Goal: Task Accomplishment & Management: Complete application form

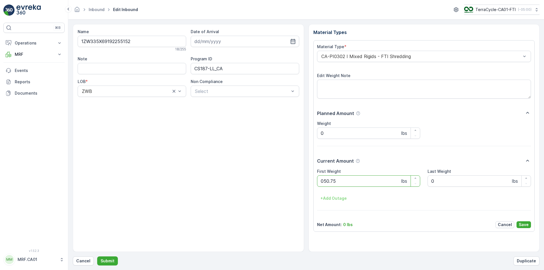
click at [97, 256] on button "Submit" at bounding box center [107, 260] width 21 height 9
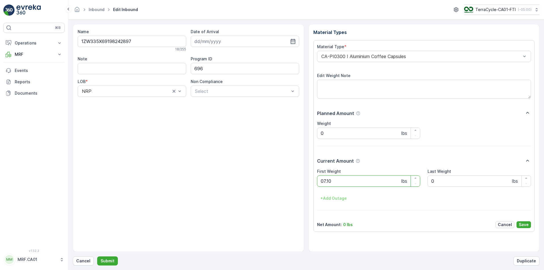
click at [97, 256] on button "Submit" at bounding box center [107, 260] width 21 height 9
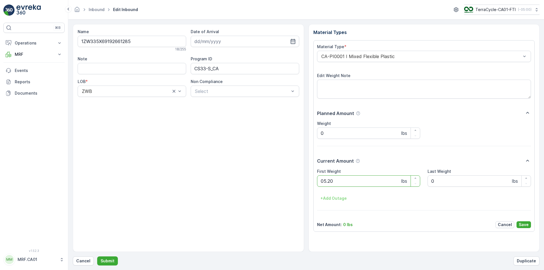
click at [97, 256] on button "Submit" at bounding box center [107, 260] width 21 height 9
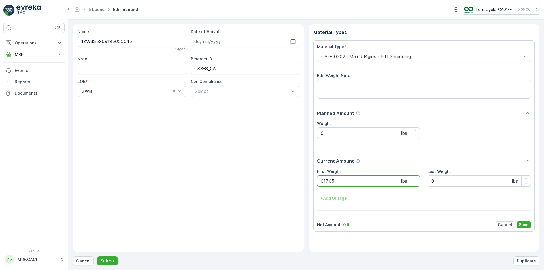
click at [97, 256] on button "Submit" at bounding box center [107, 260] width 21 height 9
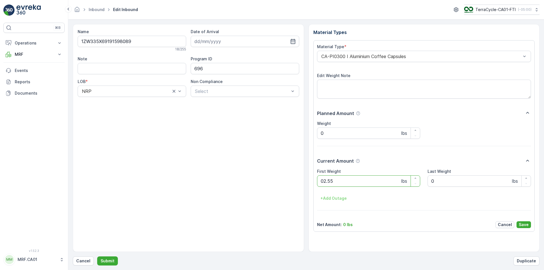
click at [97, 256] on button "Submit" at bounding box center [107, 260] width 21 height 9
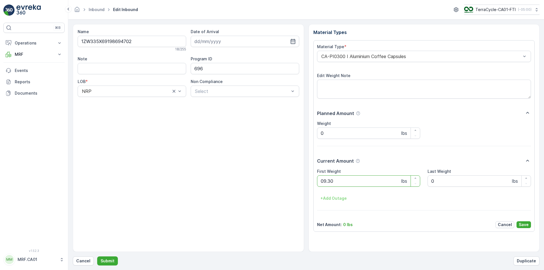
click at [97, 256] on button "Submit" at bounding box center [107, 260] width 21 height 9
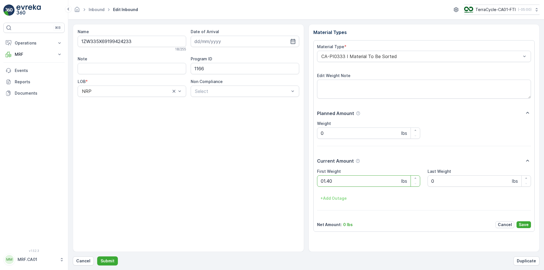
click at [97, 256] on button "Submit" at bounding box center [107, 260] width 21 height 9
click at [350, 59] on div "CA-PI0312 I Decanted Flexible Plastic" at bounding box center [424, 56] width 214 height 11
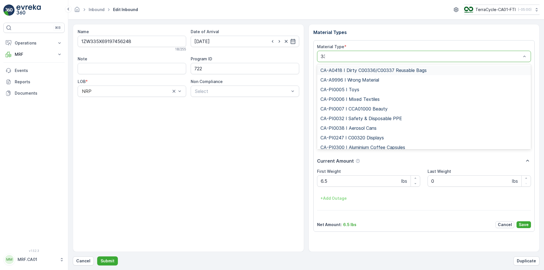
type input "333"
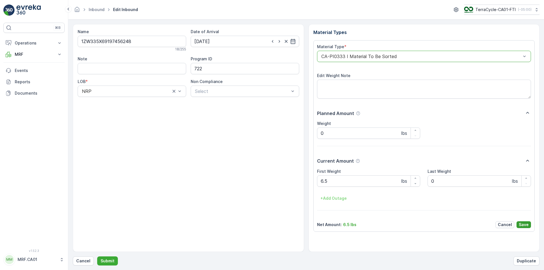
click at [526, 223] on p "Save" at bounding box center [523, 225] width 10 height 6
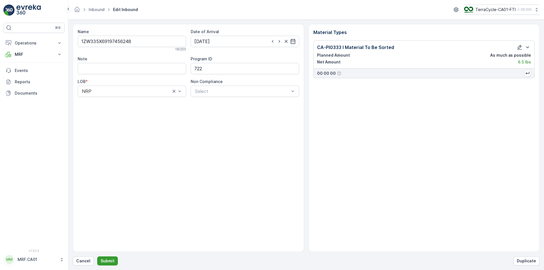
click at [108, 257] on button "Submit" at bounding box center [107, 260] width 21 height 9
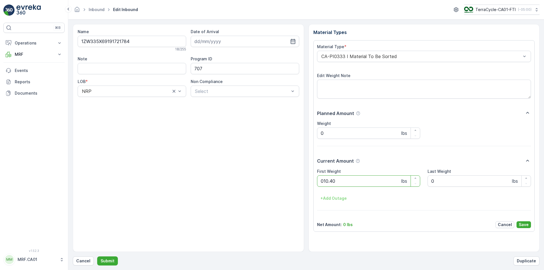
click at [97, 256] on button "Submit" at bounding box center [107, 260] width 21 height 9
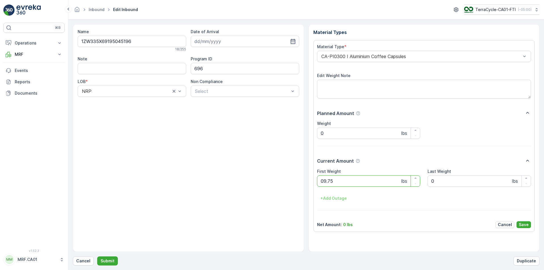
click at [97, 256] on button "Submit" at bounding box center [107, 260] width 21 height 9
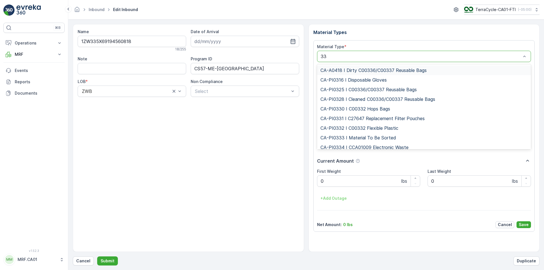
type input "333"
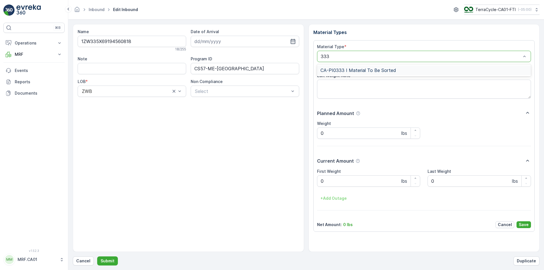
click at [389, 68] on span "CA-PI0333 I Material To Be Sorted" at bounding box center [358, 70] width 76 height 5
click at [97, 256] on button "Submit" at bounding box center [107, 260] width 21 height 9
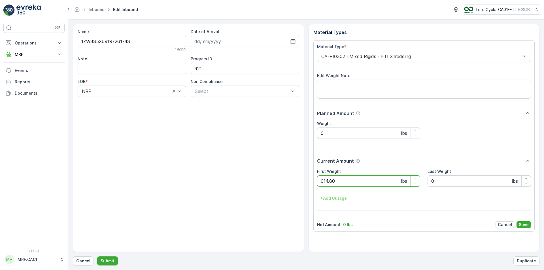
click at [97, 256] on button "Submit" at bounding box center [107, 260] width 21 height 9
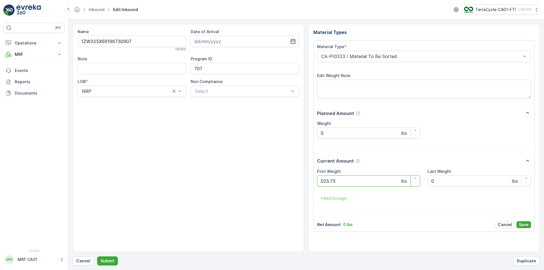
click at [97, 256] on button "Submit" at bounding box center [107, 260] width 21 height 9
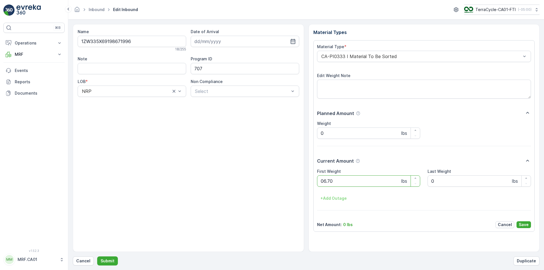
click at [97, 256] on button "Submit" at bounding box center [107, 260] width 21 height 9
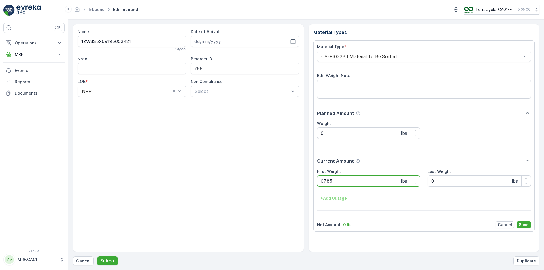
click at [97, 256] on button "Submit" at bounding box center [107, 260] width 21 height 9
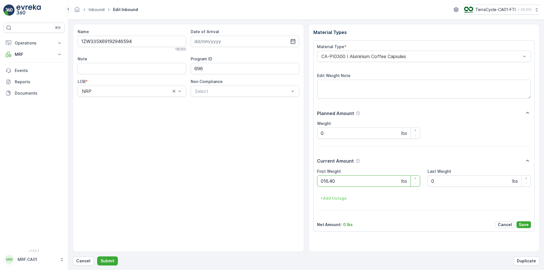
click at [97, 256] on button "Submit" at bounding box center [107, 260] width 21 height 9
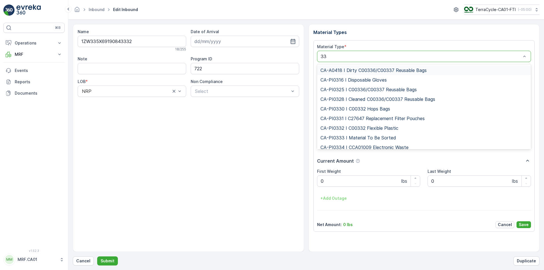
type input "333"
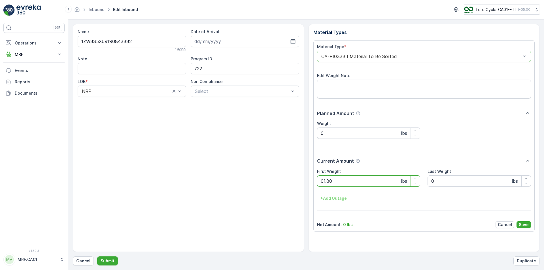
click at [97, 256] on button "Submit" at bounding box center [107, 260] width 21 height 9
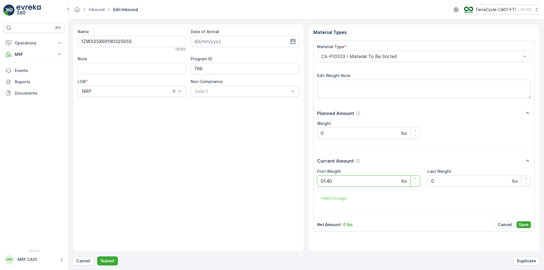
click at [97, 256] on button "Submit" at bounding box center [107, 260] width 21 height 9
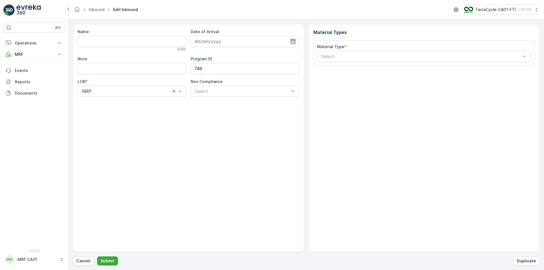
type input "1ZW335X69198271776"
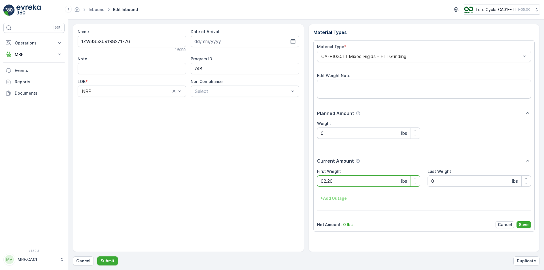
click at [97, 256] on button "Submit" at bounding box center [107, 260] width 21 height 9
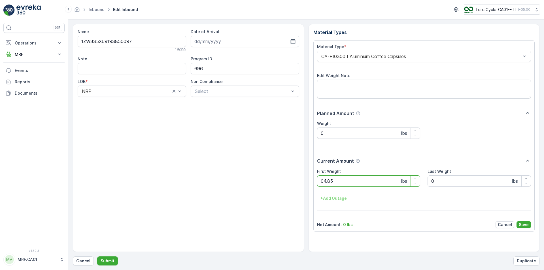
click at [97, 256] on button "Submit" at bounding box center [107, 260] width 21 height 9
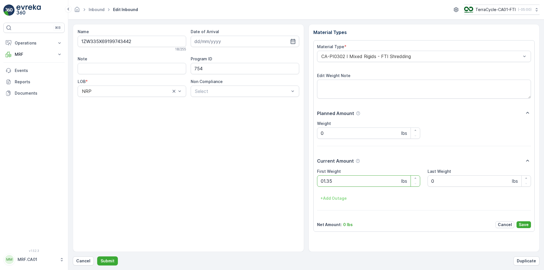
click at [97, 256] on button "Submit" at bounding box center [107, 260] width 21 height 9
type input "[DATE]"
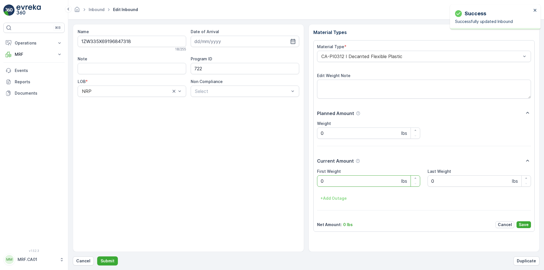
type Weight "0.45"
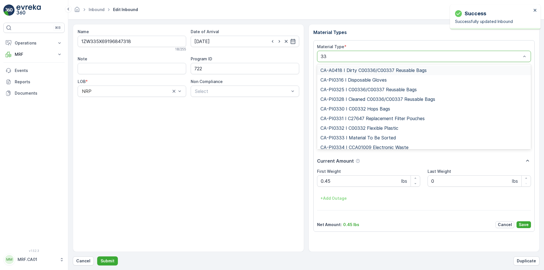
type input "333"
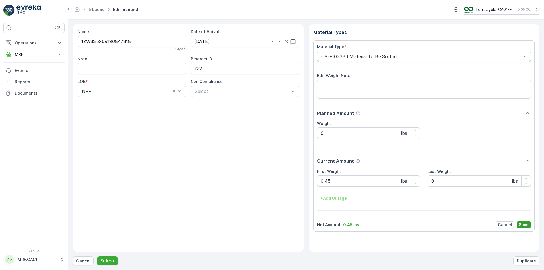
click at [526, 225] on p "Save" at bounding box center [523, 225] width 10 height 6
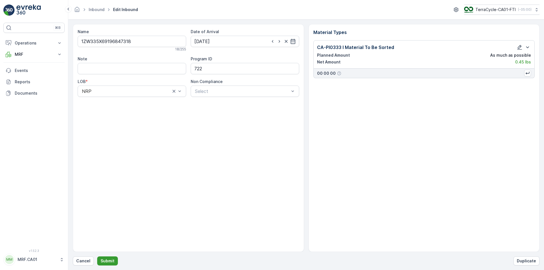
click at [112, 262] on p "Submit" at bounding box center [108, 261] width 14 height 6
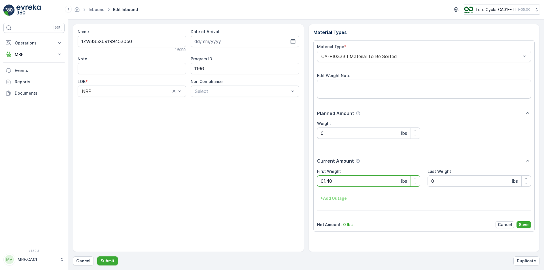
click at [97, 256] on button "Submit" at bounding box center [107, 260] width 21 height 9
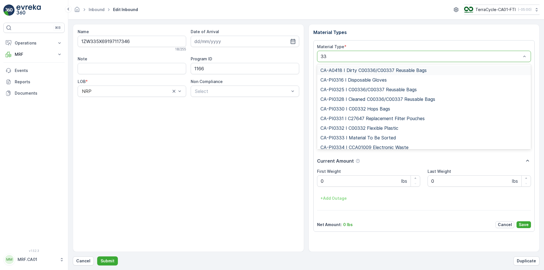
type input "333"
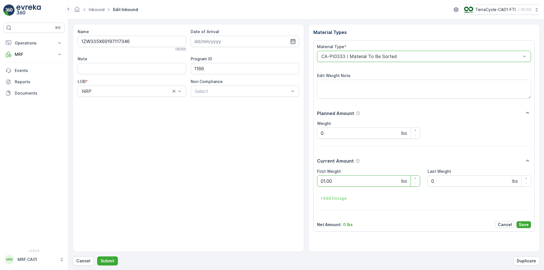
click at [97, 256] on button "Submit" at bounding box center [107, 260] width 21 height 9
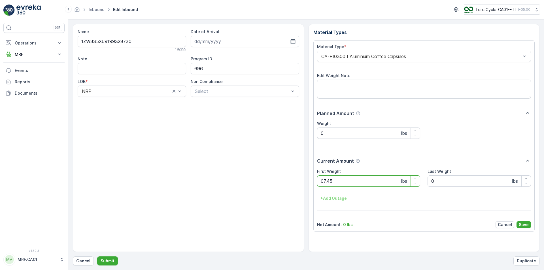
click at [97, 256] on button "Submit" at bounding box center [107, 260] width 21 height 9
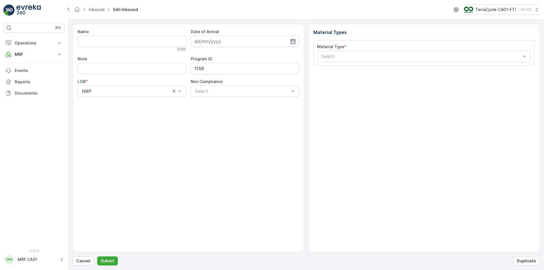
type input "1ZW335X69195709602"
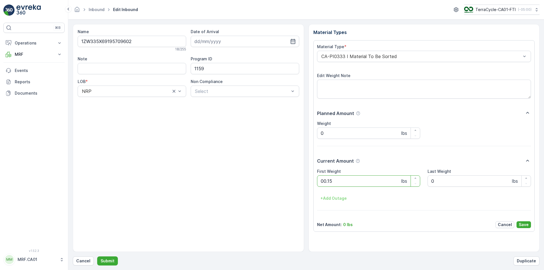
click at [97, 256] on button "Submit" at bounding box center [107, 260] width 21 height 9
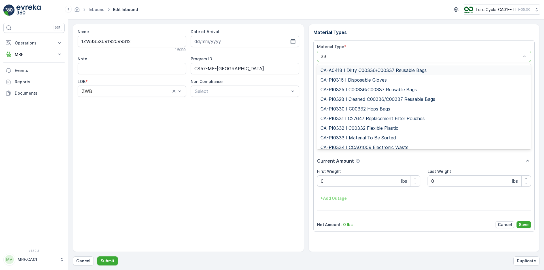
type input "333"
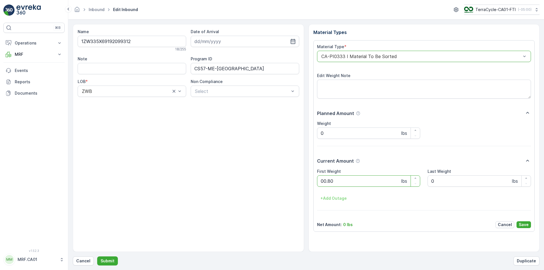
click at [97, 256] on button "Submit" at bounding box center [107, 260] width 21 height 9
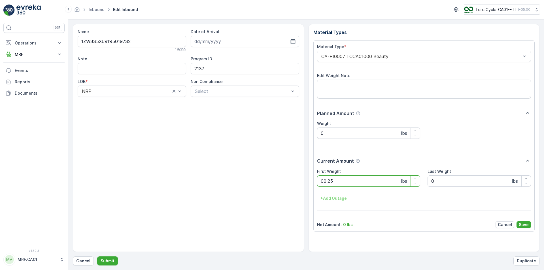
click at [97, 256] on button "Submit" at bounding box center [107, 260] width 21 height 9
